Goal: Information Seeking & Learning: Learn about a topic

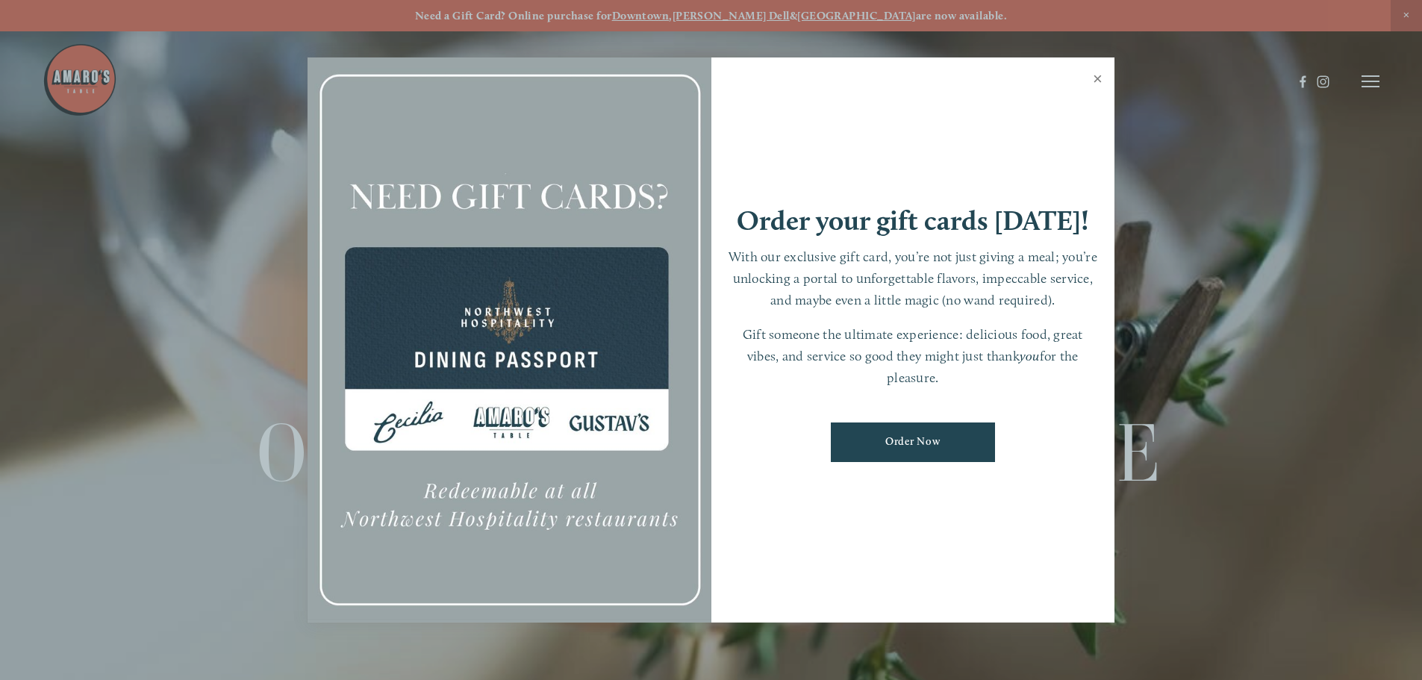
click at [1095, 77] on link "Close" at bounding box center [1097, 81] width 29 height 42
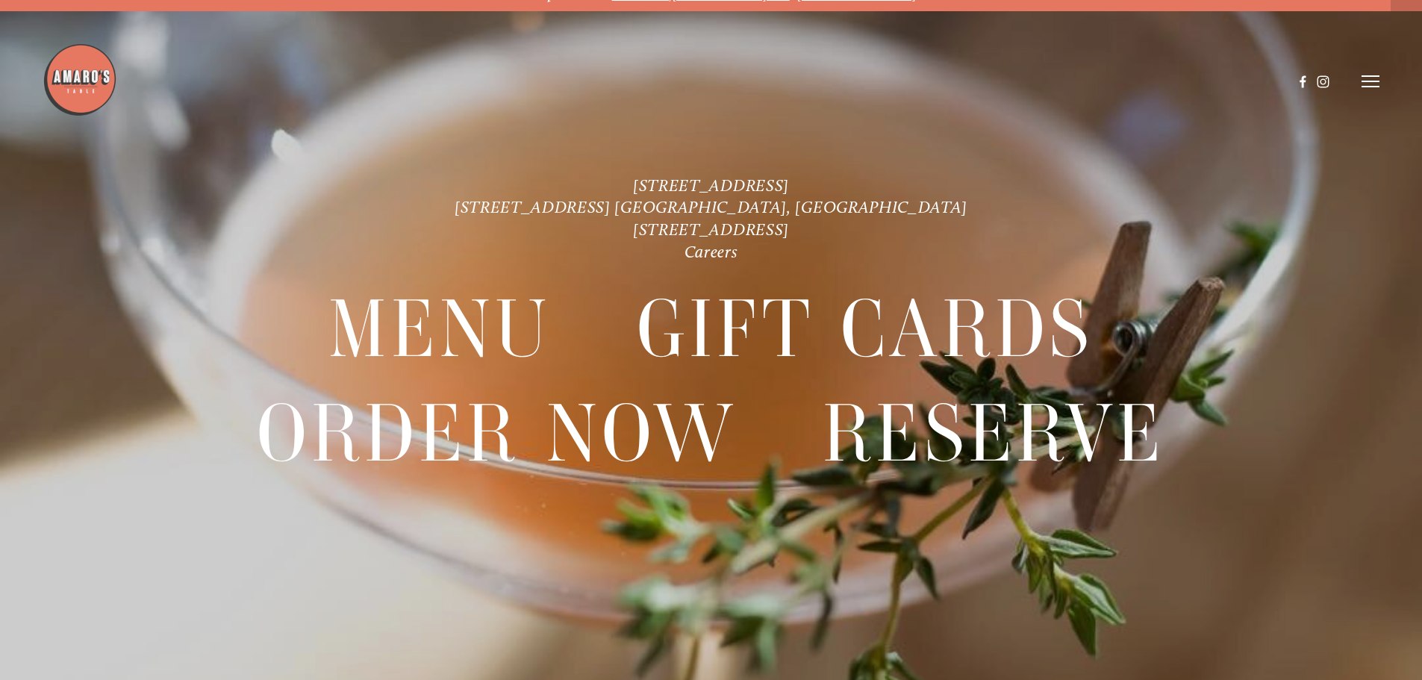
scroll to position [31, 0]
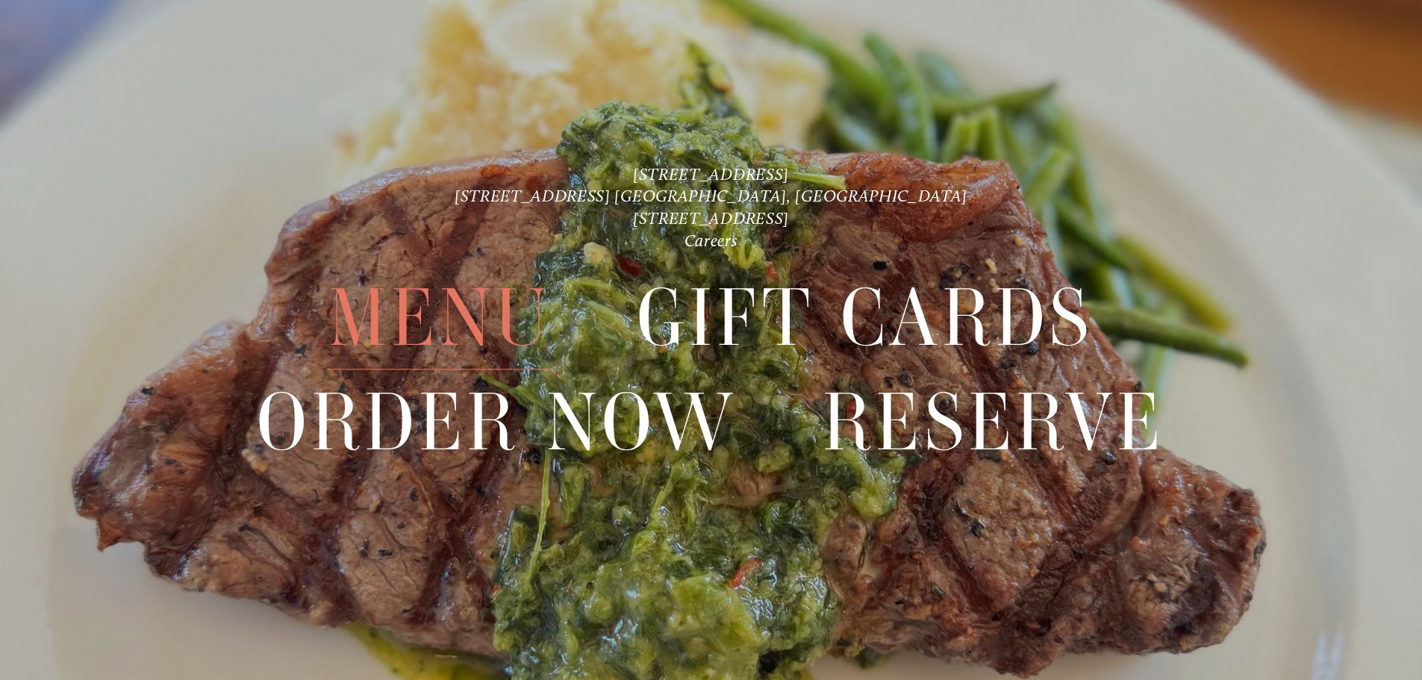
click at [505, 314] on span "Menu" at bounding box center [439, 318] width 222 height 103
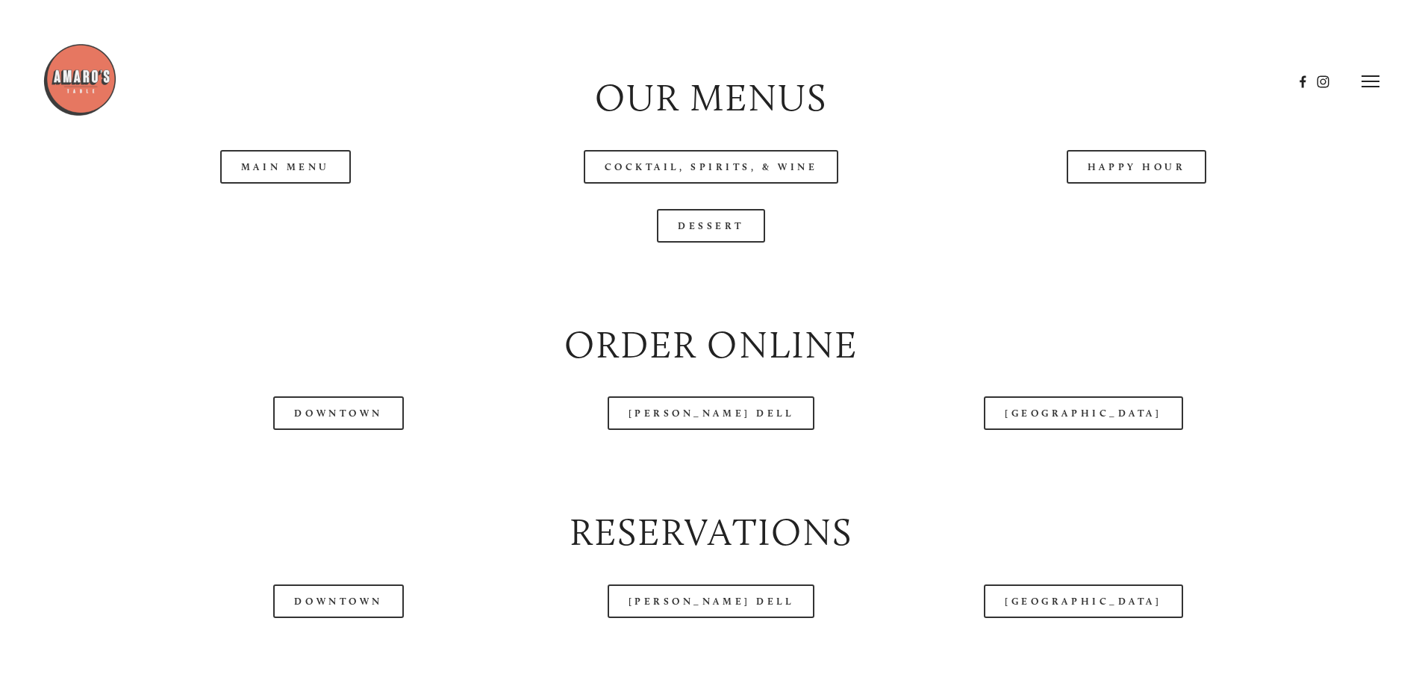
scroll to position [1692, 0]
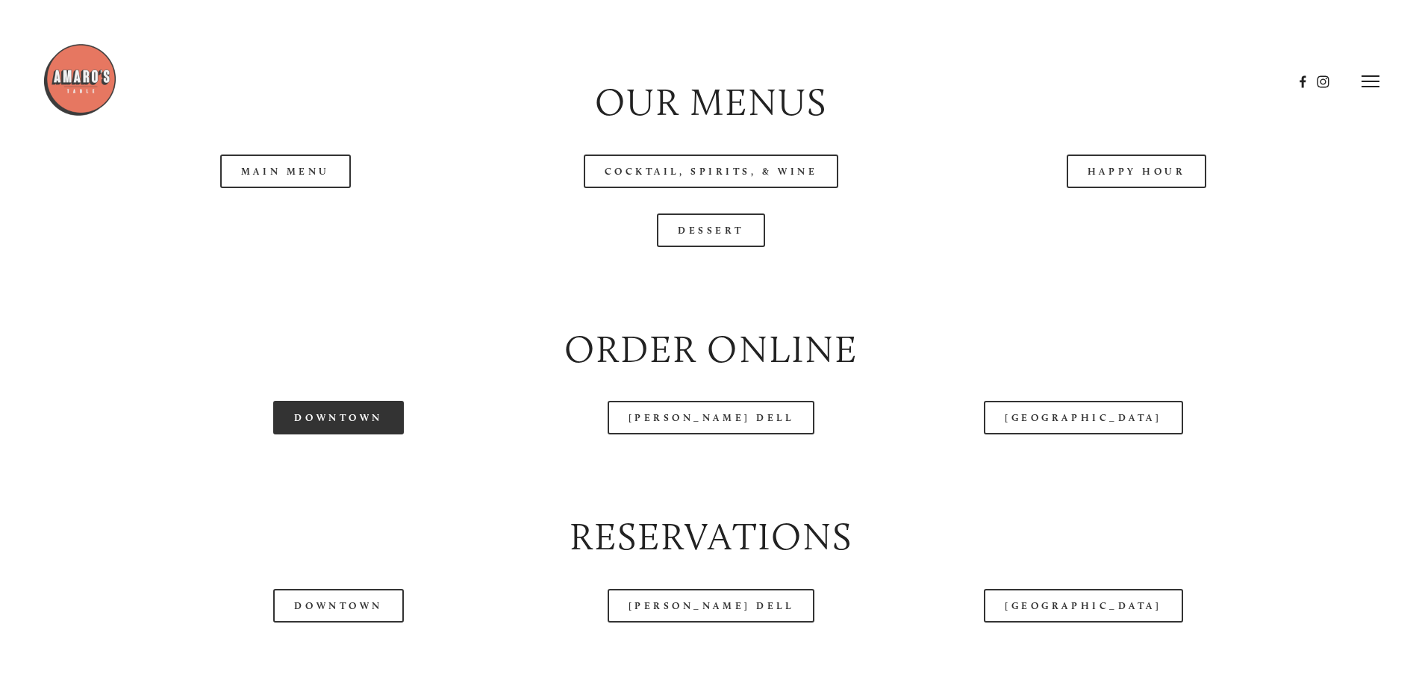
click at [366, 434] on link "Downtown" at bounding box center [338, 418] width 130 height 34
click at [320, 188] on link "Main Menu" at bounding box center [285, 172] width 131 height 34
click at [1132, 196] on div "Happy Hour" at bounding box center [1136, 171] width 425 height 59
click at [1127, 188] on link "Happy Hour" at bounding box center [1137, 172] width 140 height 34
click at [294, 188] on link "Main Menu" at bounding box center [285, 172] width 131 height 34
